Goal: Information Seeking & Learning: Learn about a topic

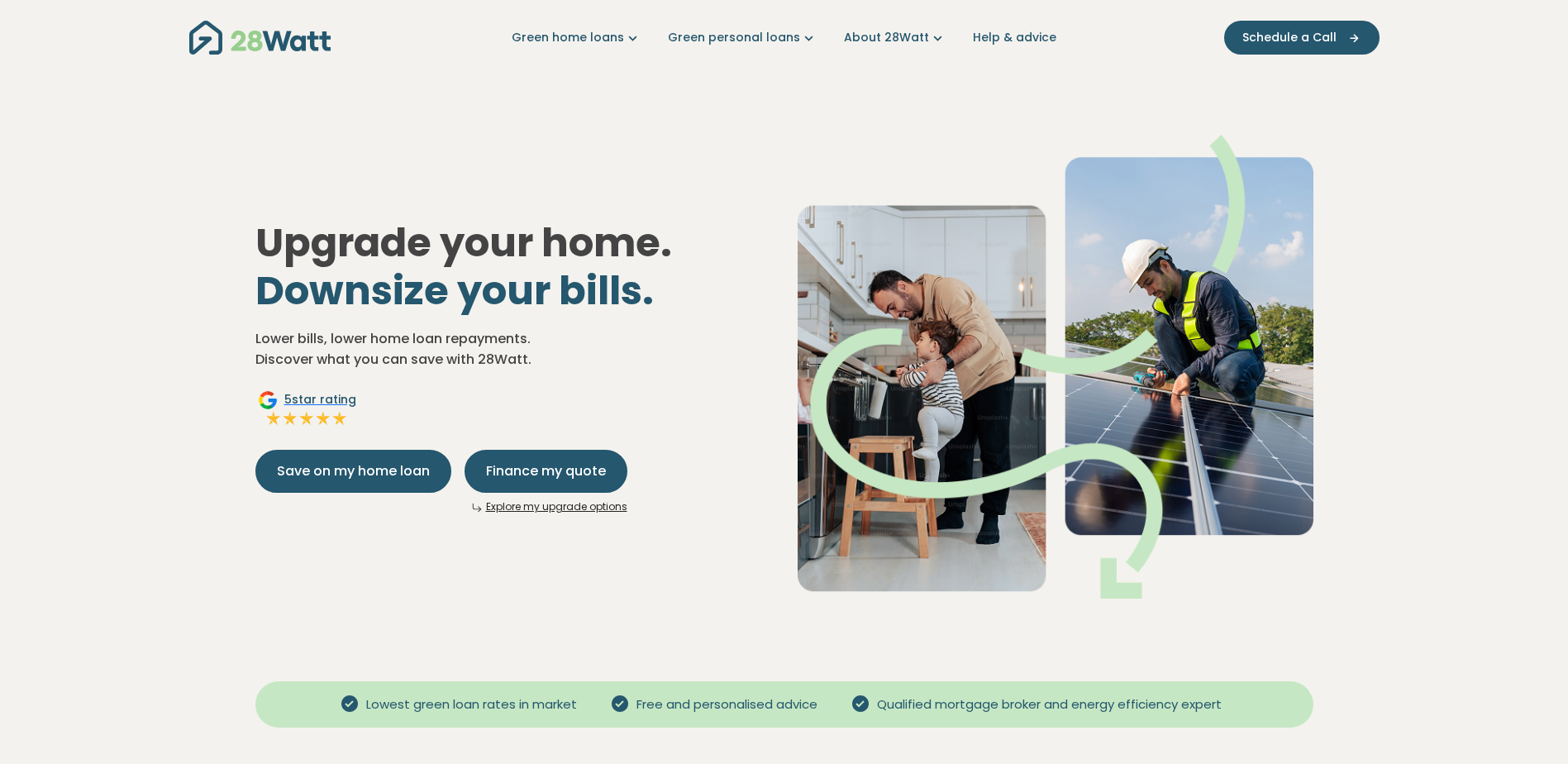
click at [770, 33] on link "Green personal loans" at bounding box center [743, 37] width 150 height 18
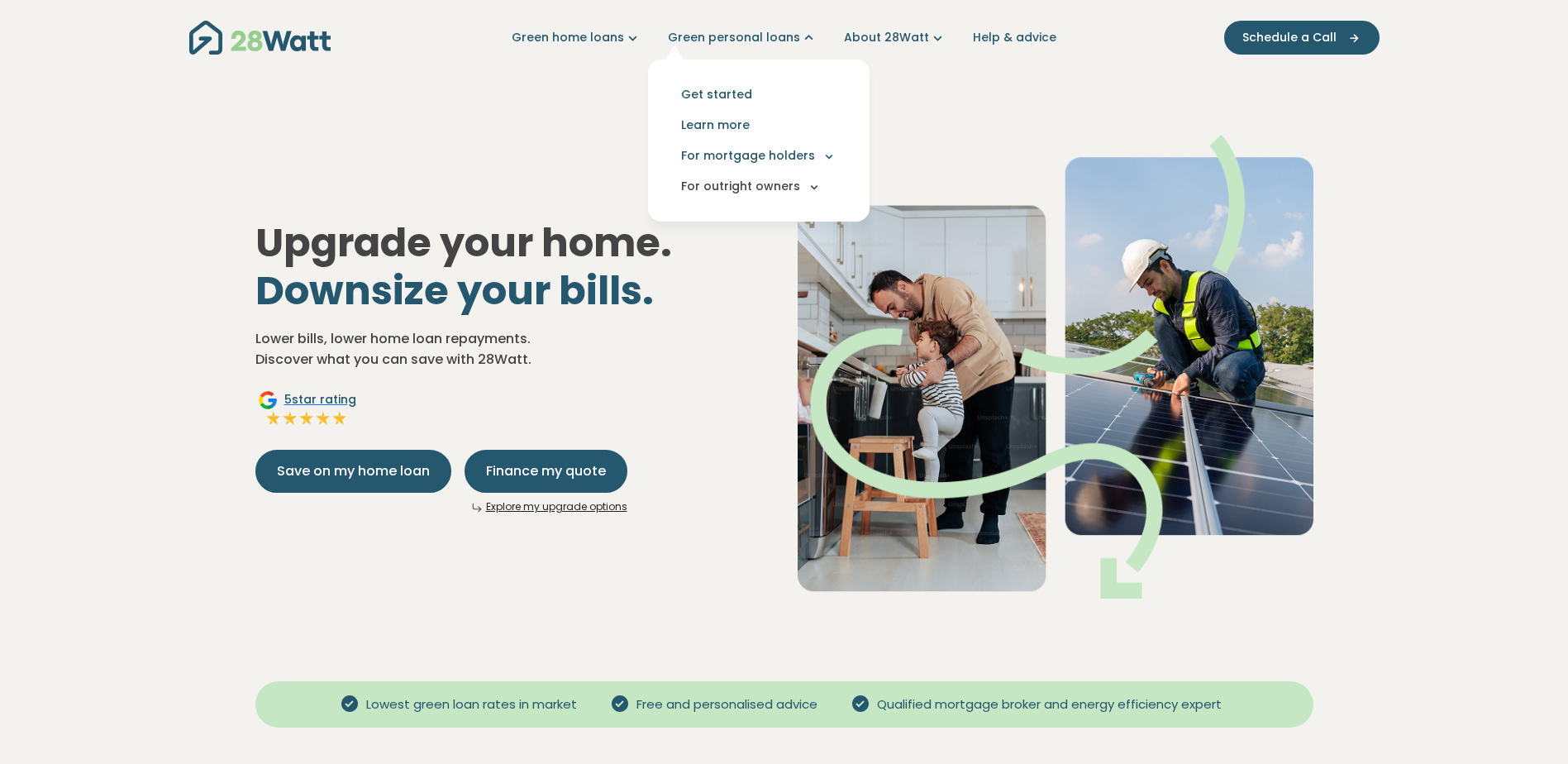
click at [763, 194] on button "For outright owners" at bounding box center [759, 187] width 195 height 30
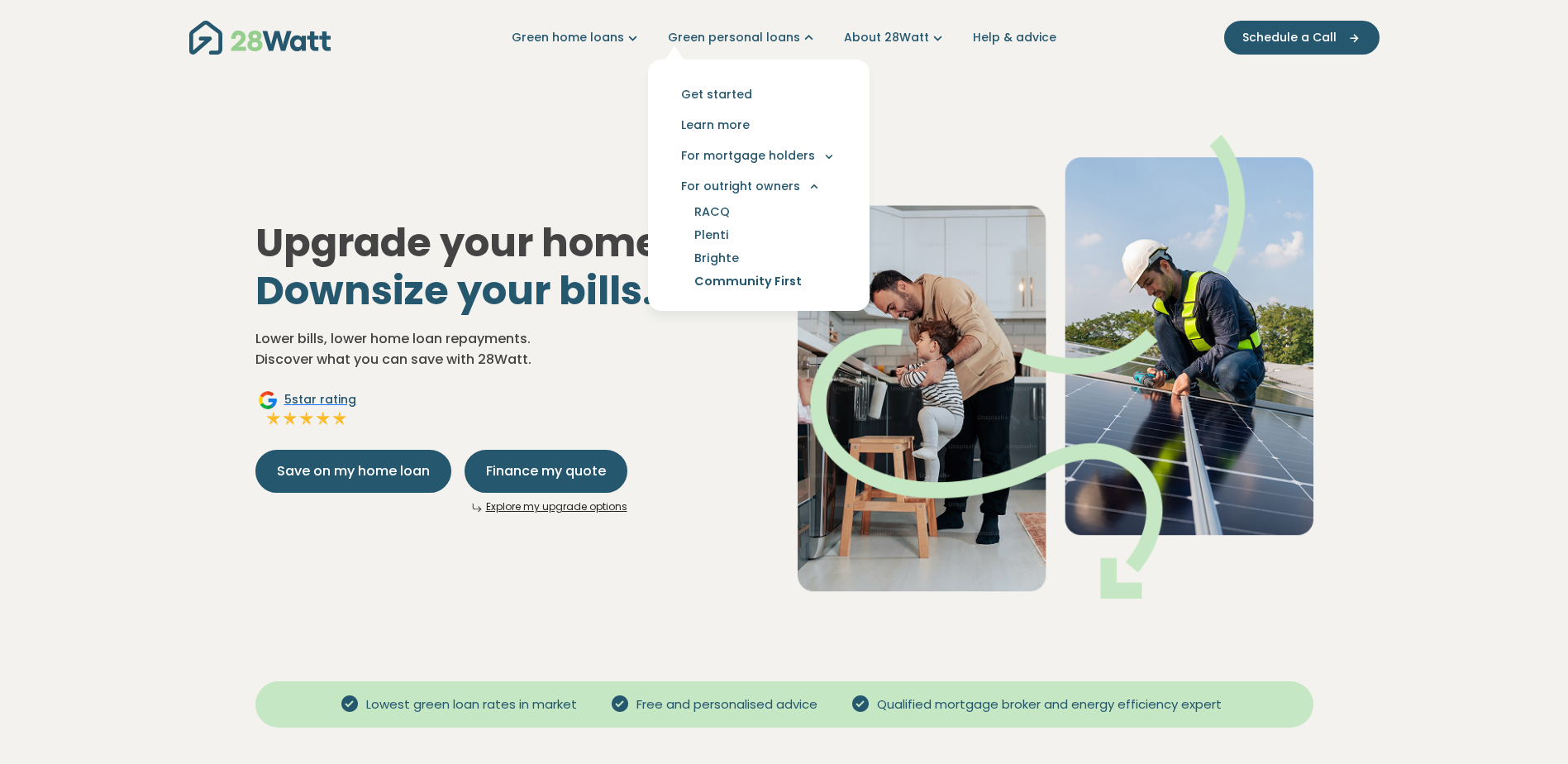
click at [727, 284] on link "Community First" at bounding box center [749, 281] width 147 height 23
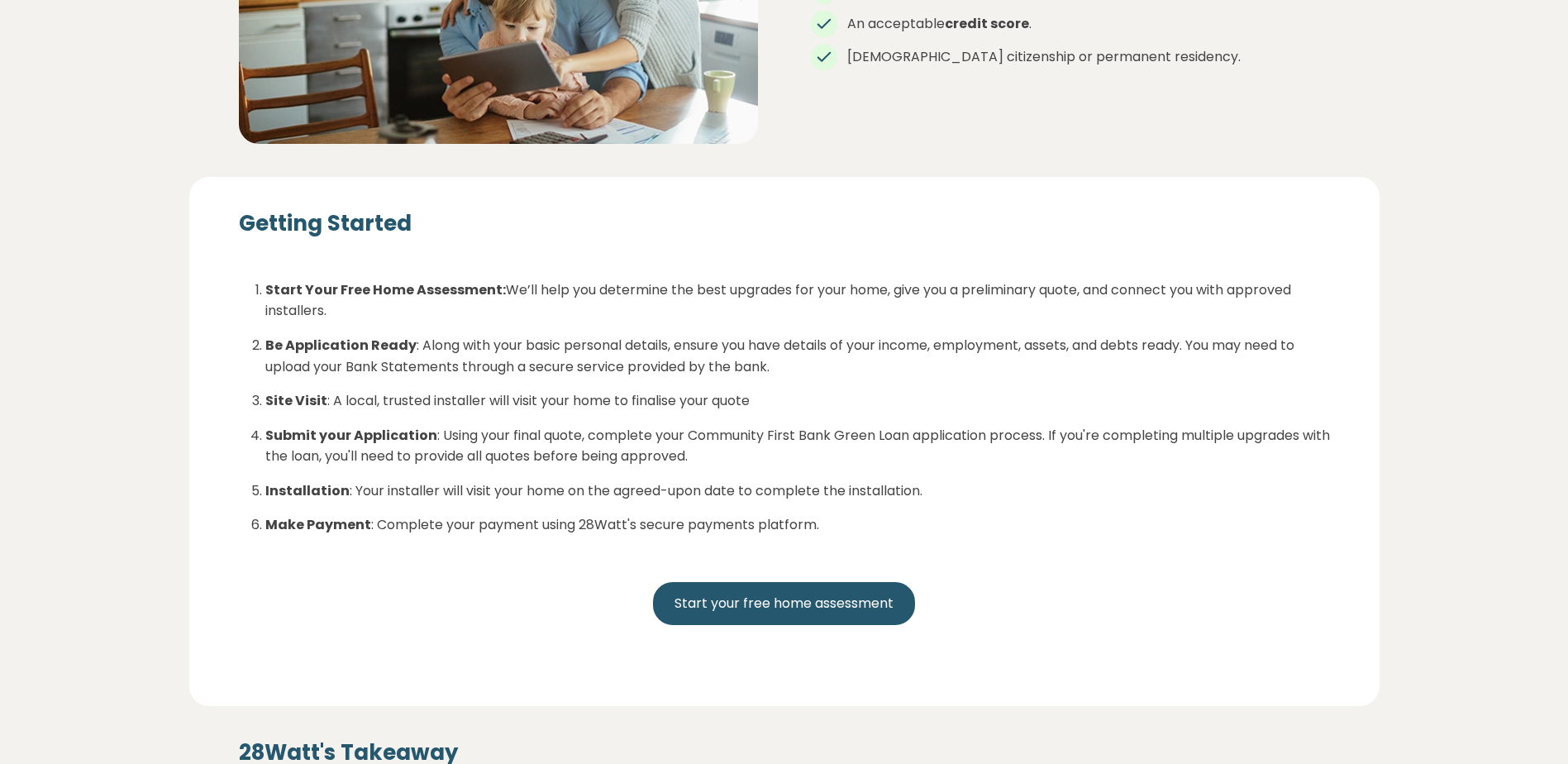
scroll to position [2812, 0]
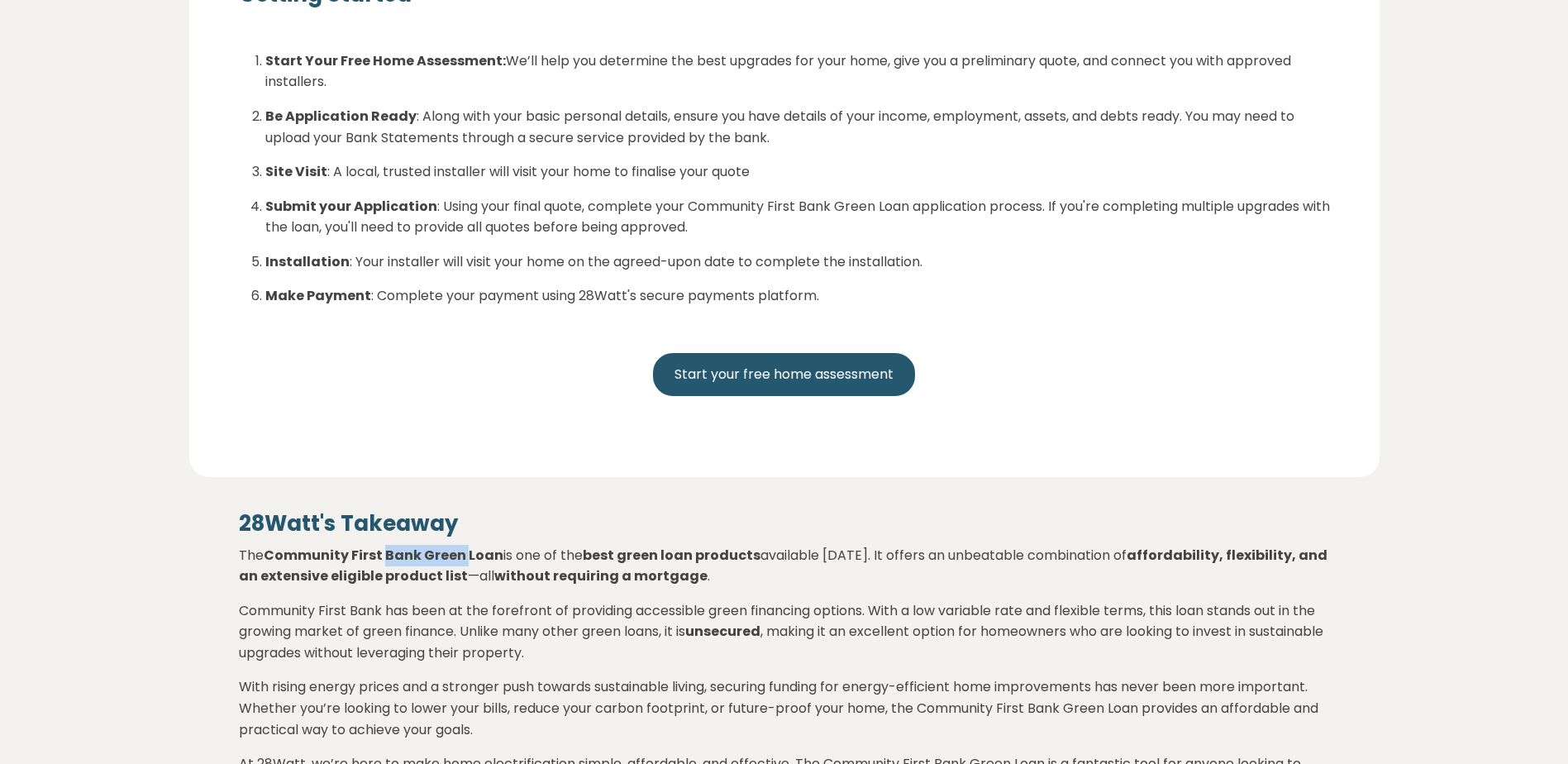
drag, startPoint x: 414, startPoint y: 548, endPoint x: 470, endPoint y: 547, distance: 56.0
click at [470, 547] on strong "Community First Bank Green Loan" at bounding box center [384, 555] width 240 height 19
drag, startPoint x: 470, startPoint y: 547, endPoint x: 494, endPoint y: 558, distance: 26.4
click at [493, 558] on strong "Community First Bank Green Loan" at bounding box center [384, 555] width 240 height 19
drag, startPoint x: 465, startPoint y: 555, endPoint x: 327, endPoint y: 548, distance: 138.2
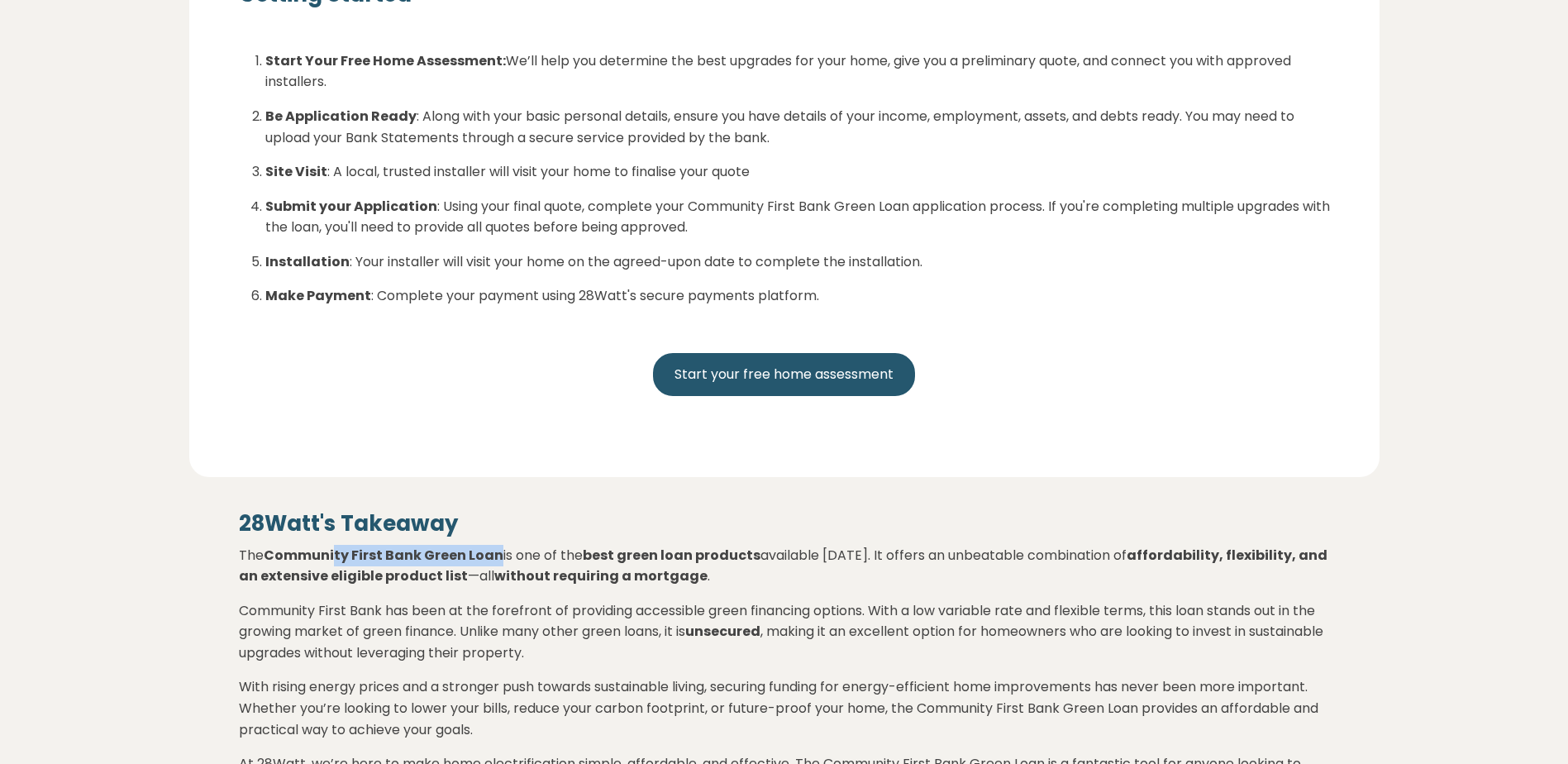
click at [327, 548] on strong "Community First Bank Green Loan" at bounding box center [384, 555] width 240 height 19
click at [268, 548] on strong "Community First Bank Green Loan" at bounding box center [384, 555] width 240 height 19
drag, startPoint x: 268, startPoint y: 553, endPoint x: 495, endPoint y: 558, distance: 227.1
click at [495, 558] on strong "Community First Bank Green Loan" at bounding box center [384, 555] width 240 height 19
copy strong "Community First Bank Green Loan"
